Goal: Information Seeking & Learning: Check status

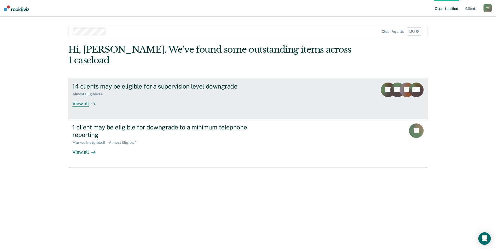
click at [84, 96] on div "View all" at bounding box center [86, 101] width 29 height 10
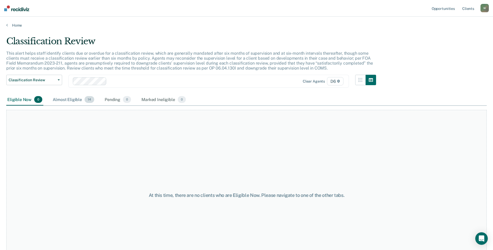
click at [61, 102] on div "Almost Eligible 14" at bounding box center [74, 99] width 44 height 11
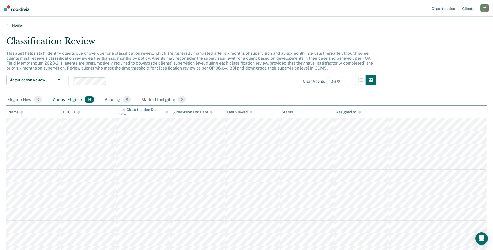
click at [13, 26] on link "Home" at bounding box center [246, 25] width 480 height 5
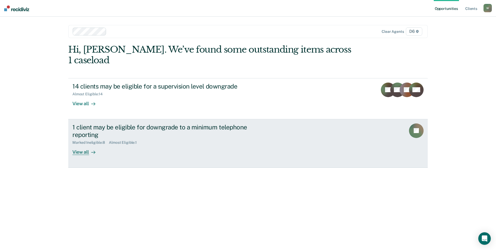
click at [86, 145] on div "View all" at bounding box center [86, 150] width 29 height 10
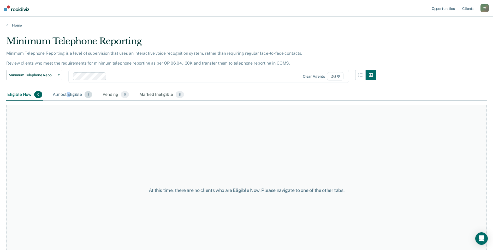
click at [69, 96] on div "Almost Eligible 1" at bounding box center [72, 94] width 41 height 11
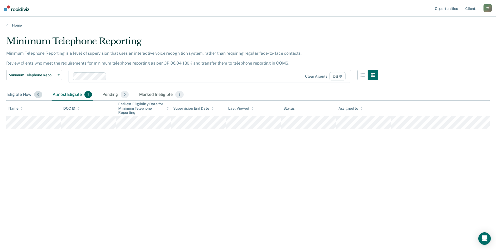
click at [18, 96] on div "Eligible Now 0" at bounding box center [24, 94] width 37 height 11
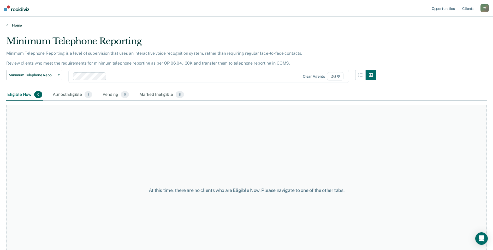
click at [7, 26] on icon at bounding box center [7, 25] width 2 height 4
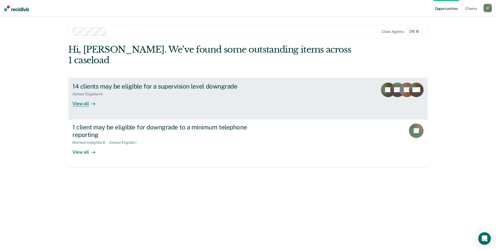
click at [86, 96] on div "View all" at bounding box center [86, 101] width 29 height 10
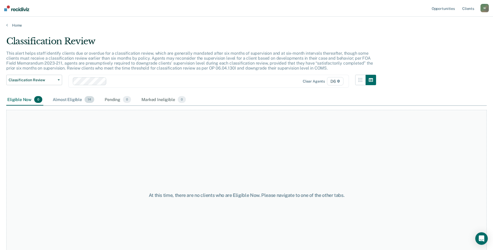
click at [74, 100] on div "Almost Eligible 14" at bounding box center [74, 99] width 44 height 11
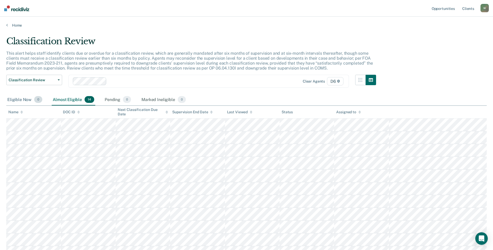
click at [17, 100] on div "Eligible Now 0" at bounding box center [24, 99] width 37 height 11
